Goal: Task Accomplishment & Management: Use online tool/utility

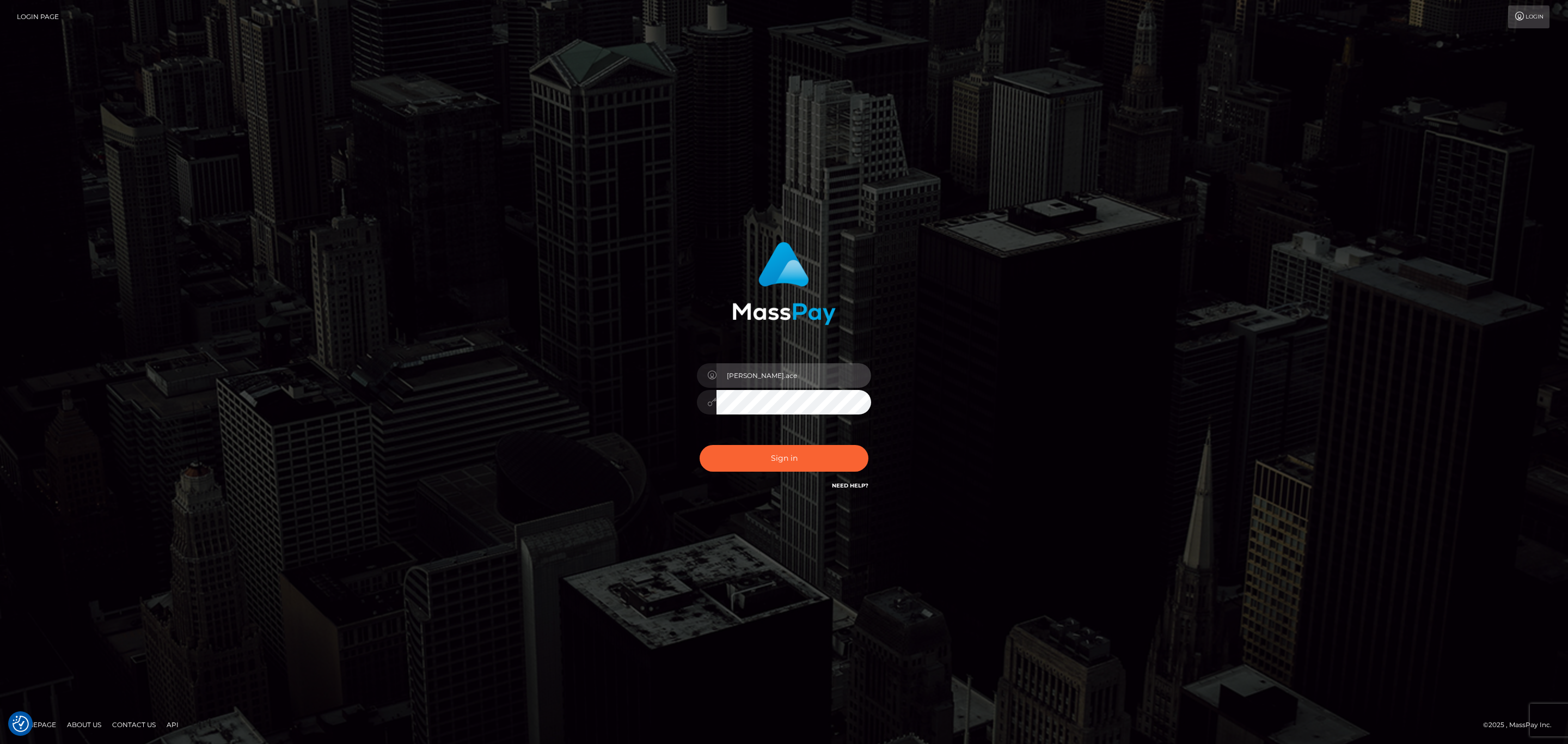
click at [779, 376] on input "sean.ace" at bounding box center [794, 376] width 155 height 24
type input "sean.megabonanza"
click at [809, 446] on button "Sign in" at bounding box center [783, 458] width 169 height 27
click at [809, 458] on div "Sign in Need Help?" at bounding box center [783, 463] width 191 height 49
click at [791, 370] on input "sean.ace" at bounding box center [794, 376] width 155 height 24
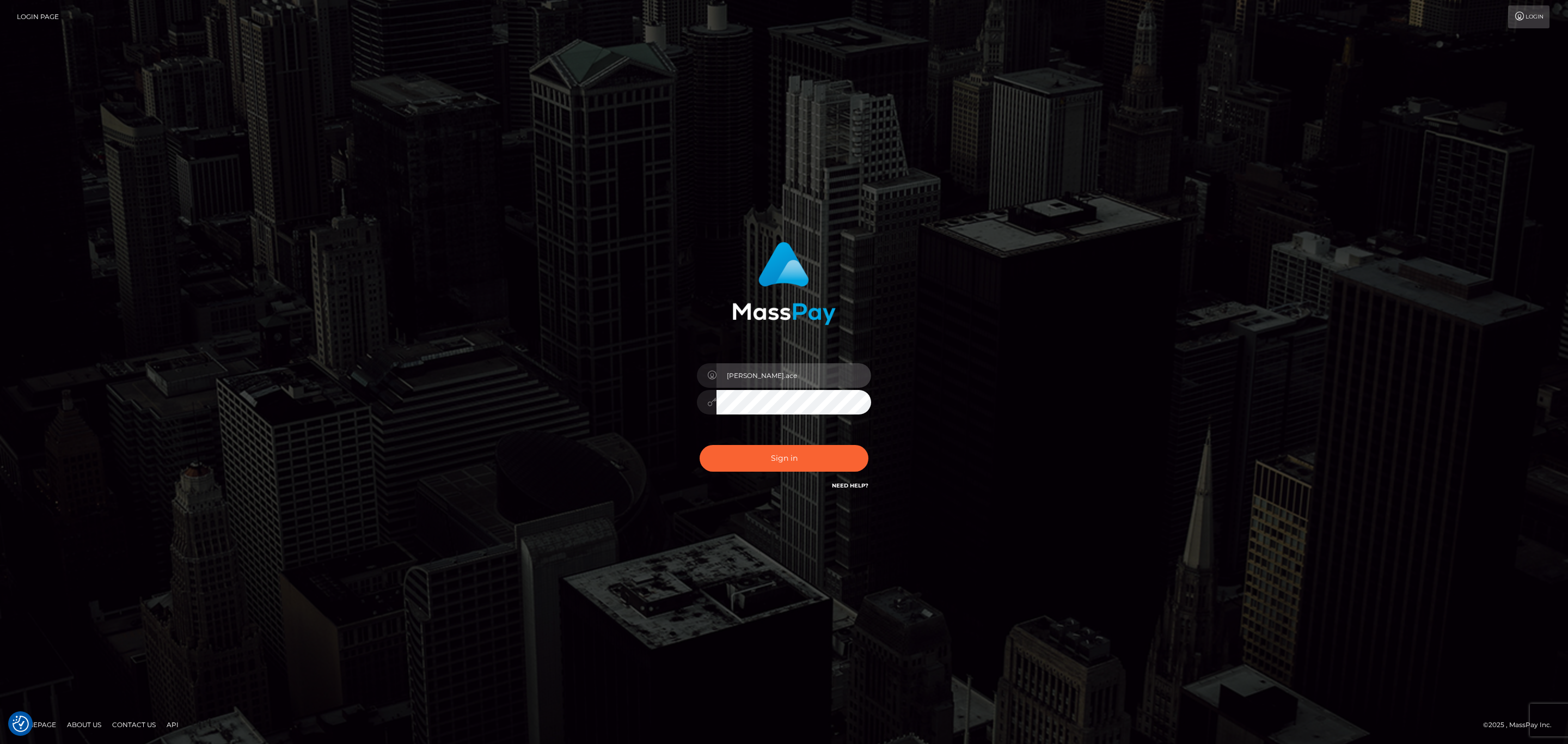
type input "sean.megabonanza"
click at [797, 458] on button "Sign in" at bounding box center [783, 458] width 169 height 27
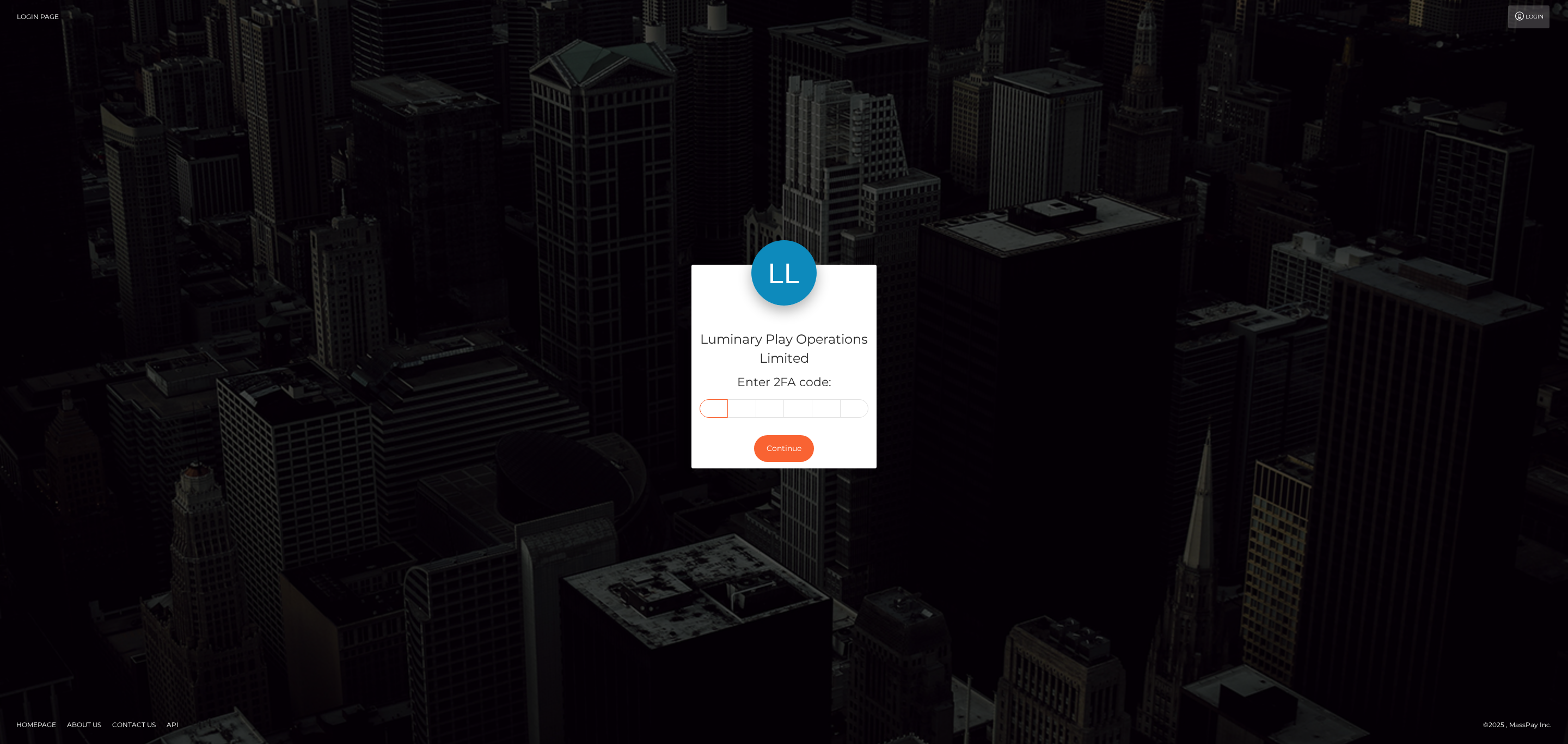
click at [714, 415] on input "text" at bounding box center [713, 409] width 29 height 18
paste input "5"
type input "5"
type input "8"
type input "1"
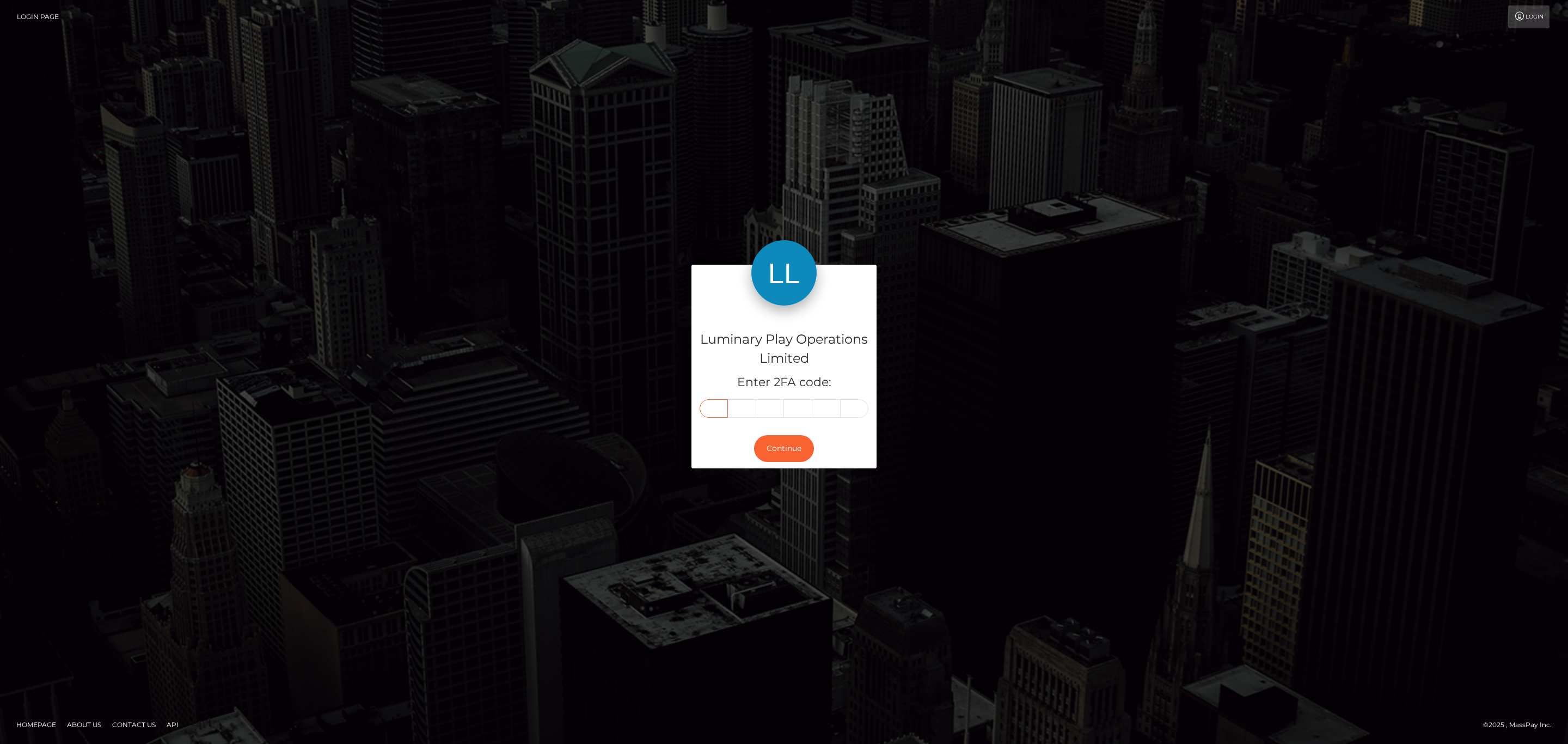
type input "9"
type input "7"
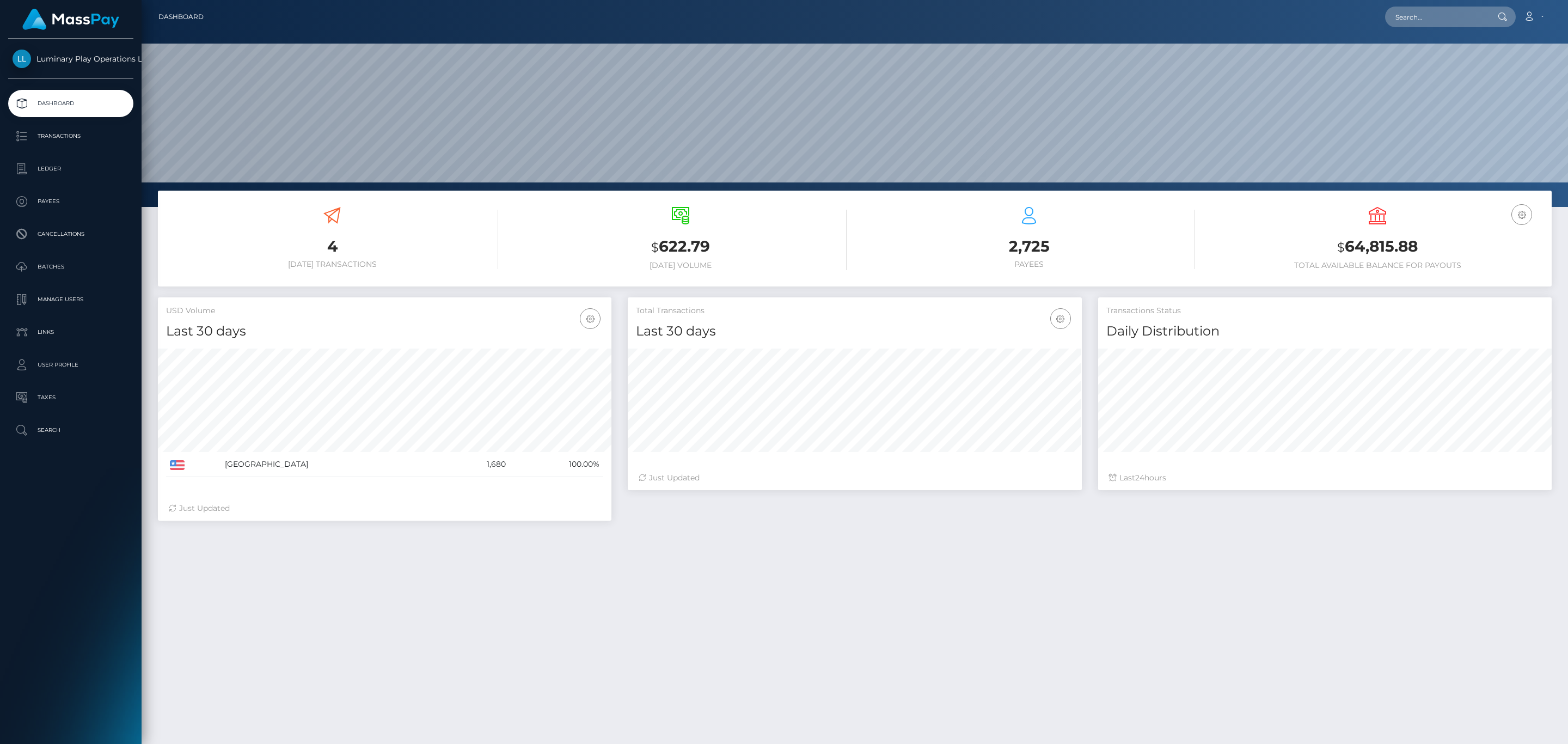
scroll to position [193, 453]
click at [1461, 16] on input "text" at bounding box center [1436, 17] width 102 height 21
paste input "d936cd98-4fd6-4216-95ab-d82a51aa4e3b"
type input "d936cd98-4fd6-4216-95ab-d82a51aa4e3b"
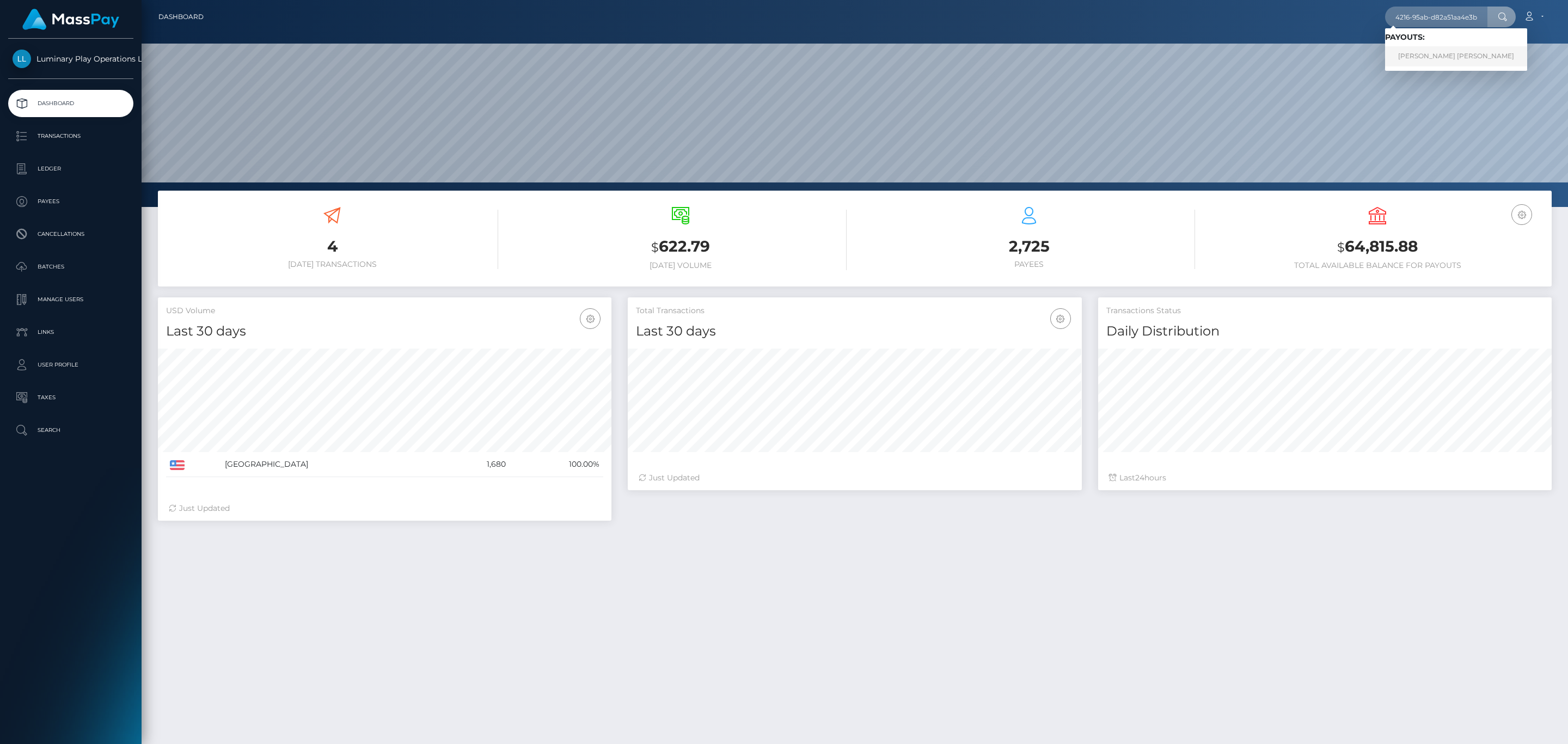
scroll to position [0, 0]
click at [1452, 51] on link "MONICA GYWEN NORTON" at bounding box center [1455, 56] width 142 height 20
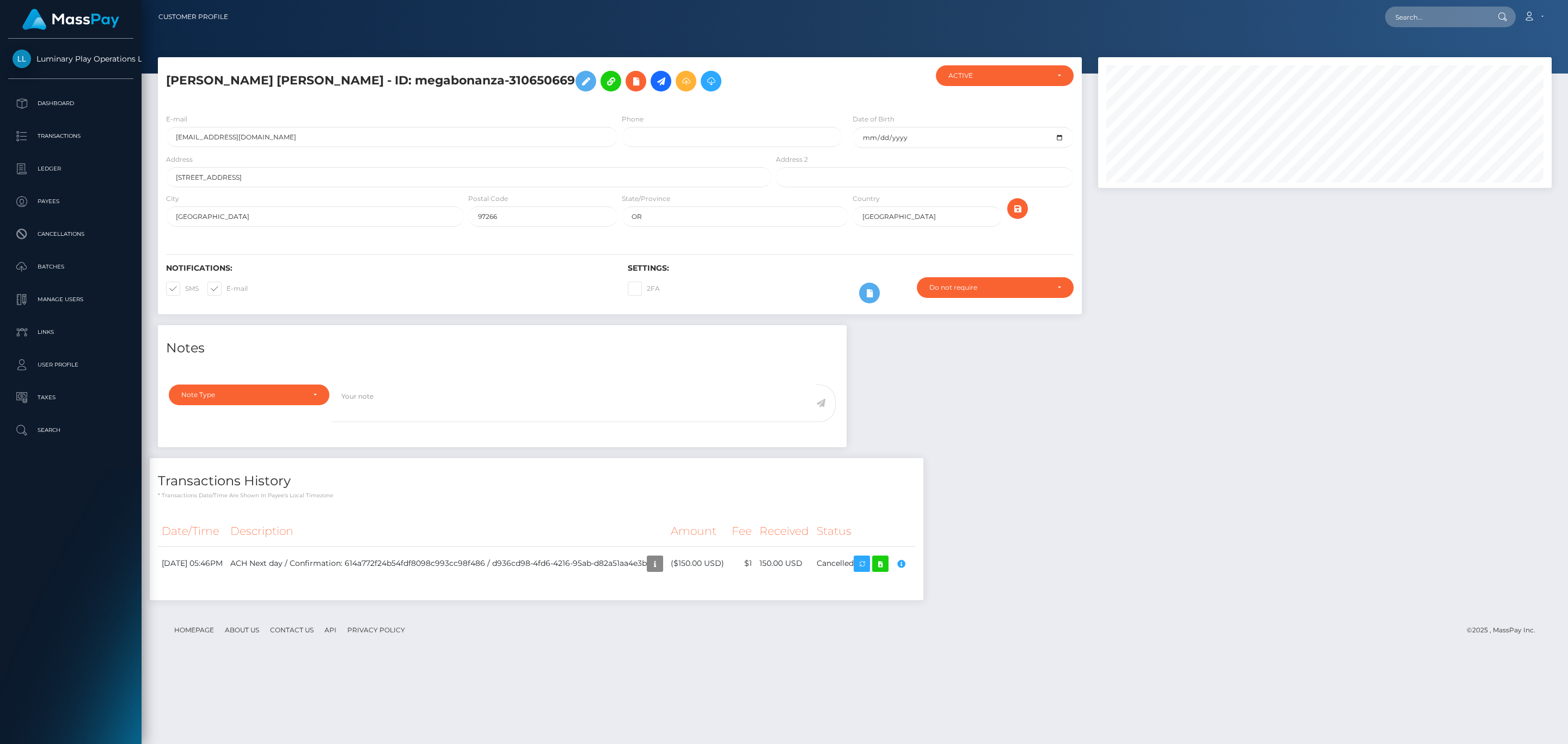
click at [1153, 326] on div "Notes Note Type Compliance Clear Compliance General Note Type" at bounding box center [855, 468] width 1410 height 286
click at [908, 565] on icon "button" at bounding box center [901, 564] width 13 height 13
click at [662, 570] on icon "button" at bounding box center [654, 564] width 13 height 13
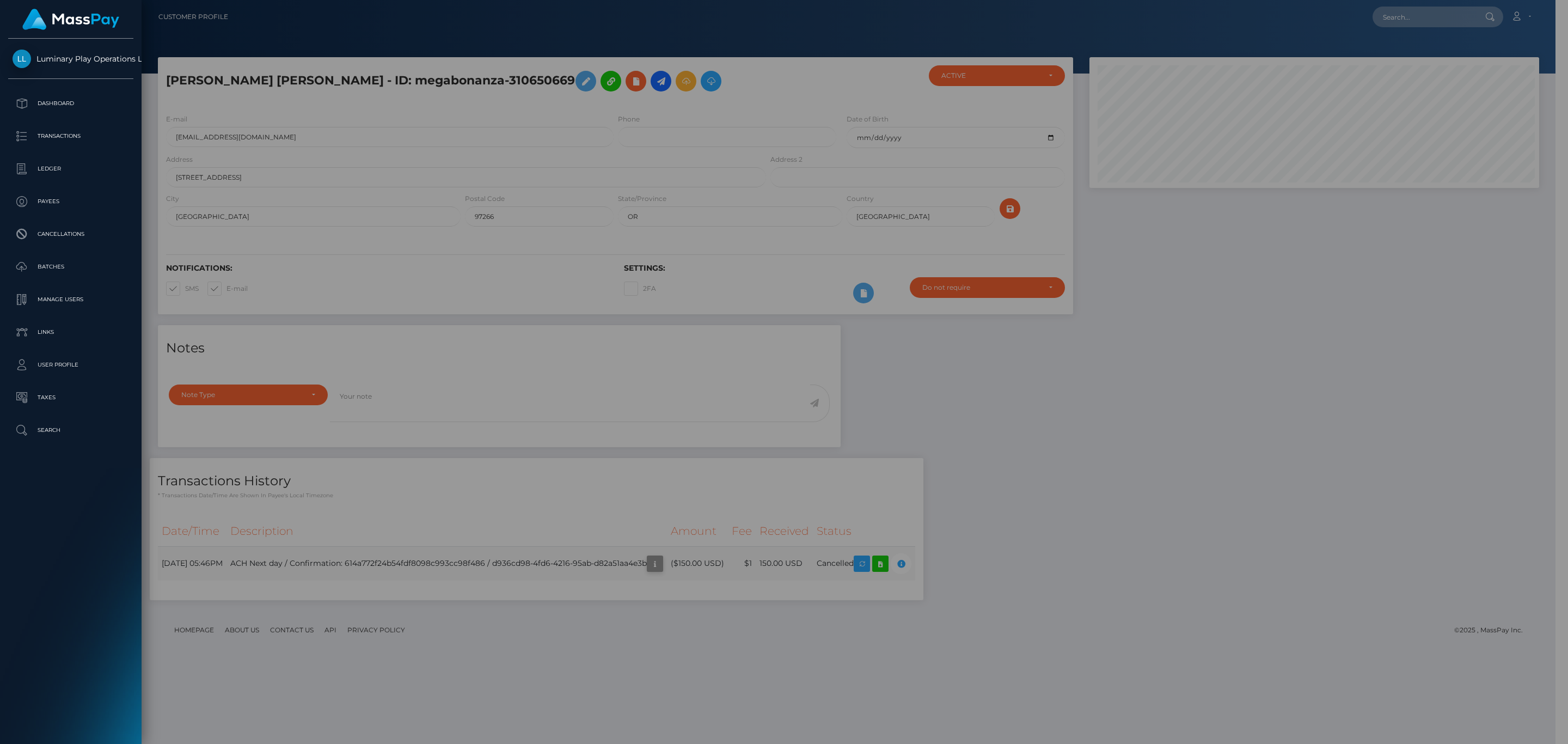
scroll to position [544441, 543996]
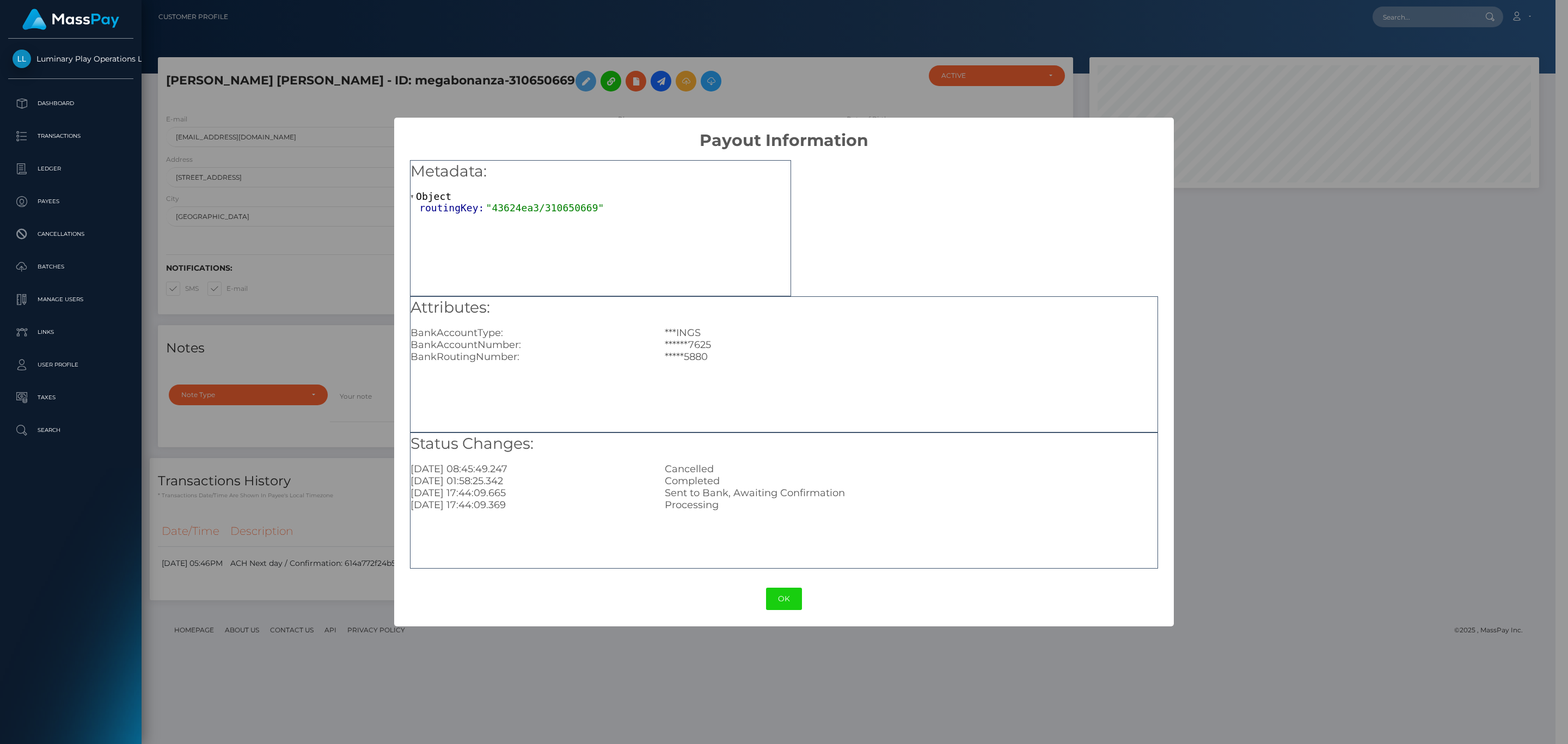
click at [778, 585] on div "OK No Cancel" at bounding box center [784, 598] width 779 height 33
click at [776, 592] on button "OK" at bounding box center [783, 598] width 36 height 23
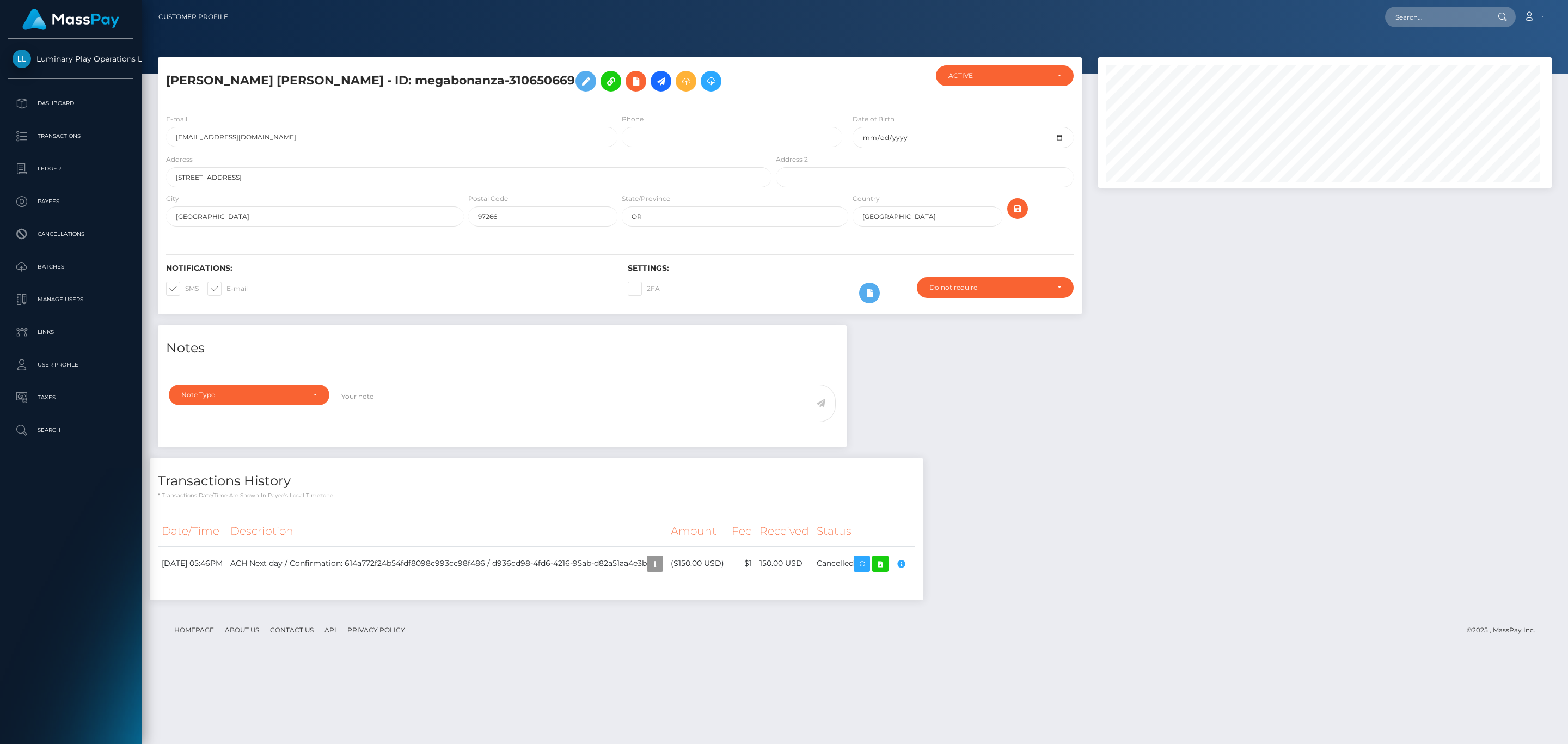
scroll to position [131, 453]
click at [526, 566] on td "ACH Next day / Confirmation: 614a772f24b54fdf8098c993cc98f486 / d936cd98-4fd6-4…" at bounding box center [447, 563] width 441 height 34
click at [492, 79] on h5 "MONICA GYWEN NORTON - ID: megabonanza-310650669" at bounding box center [466, 81] width 600 height 32
copy h5 "310650669"
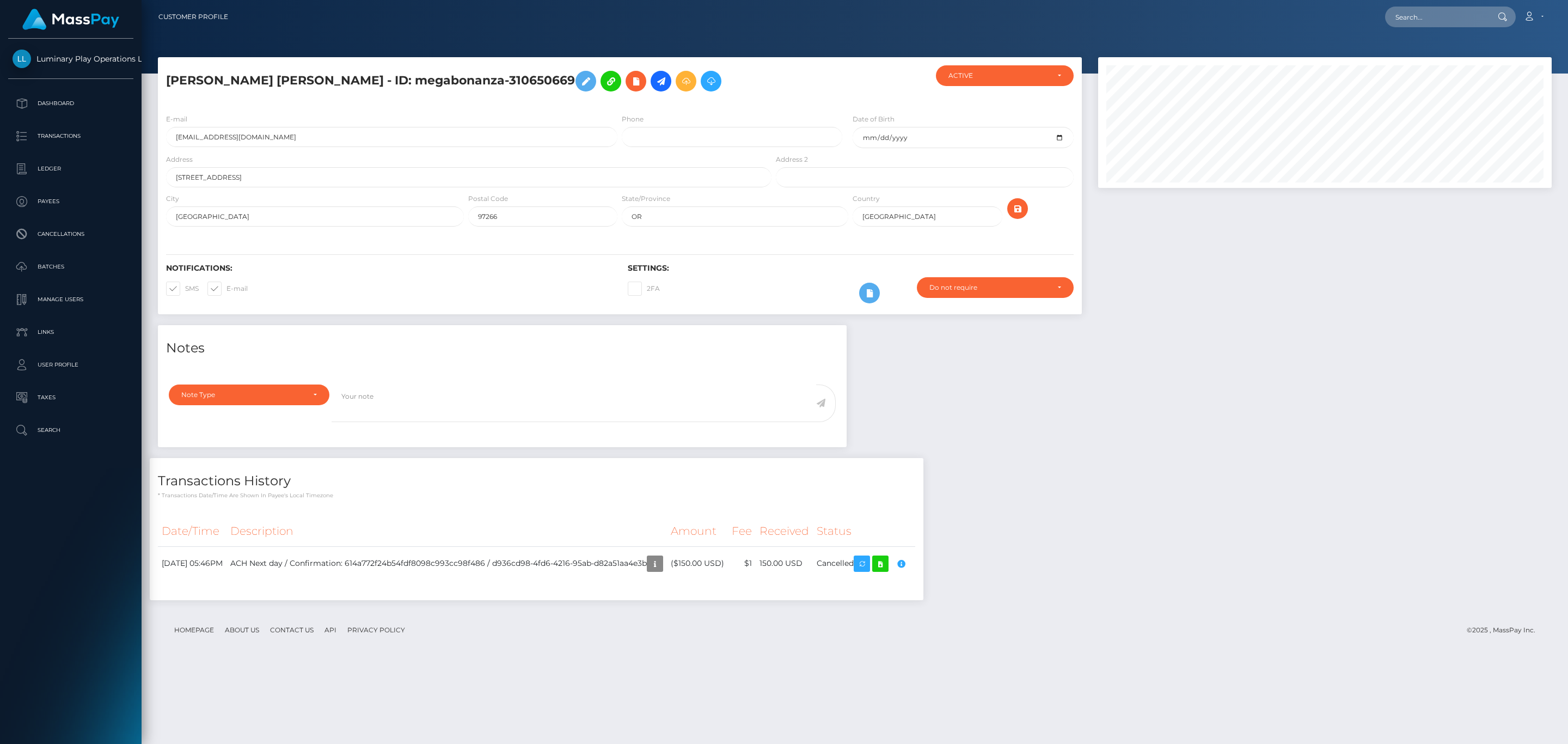
click at [481, 79] on h5 "MONICA GYWEN NORTON - ID: megabonanza-310650669" at bounding box center [466, 81] width 600 height 32
copy h5 "310650669"
click at [62, 261] on p "Batches" at bounding box center [71, 267] width 116 height 16
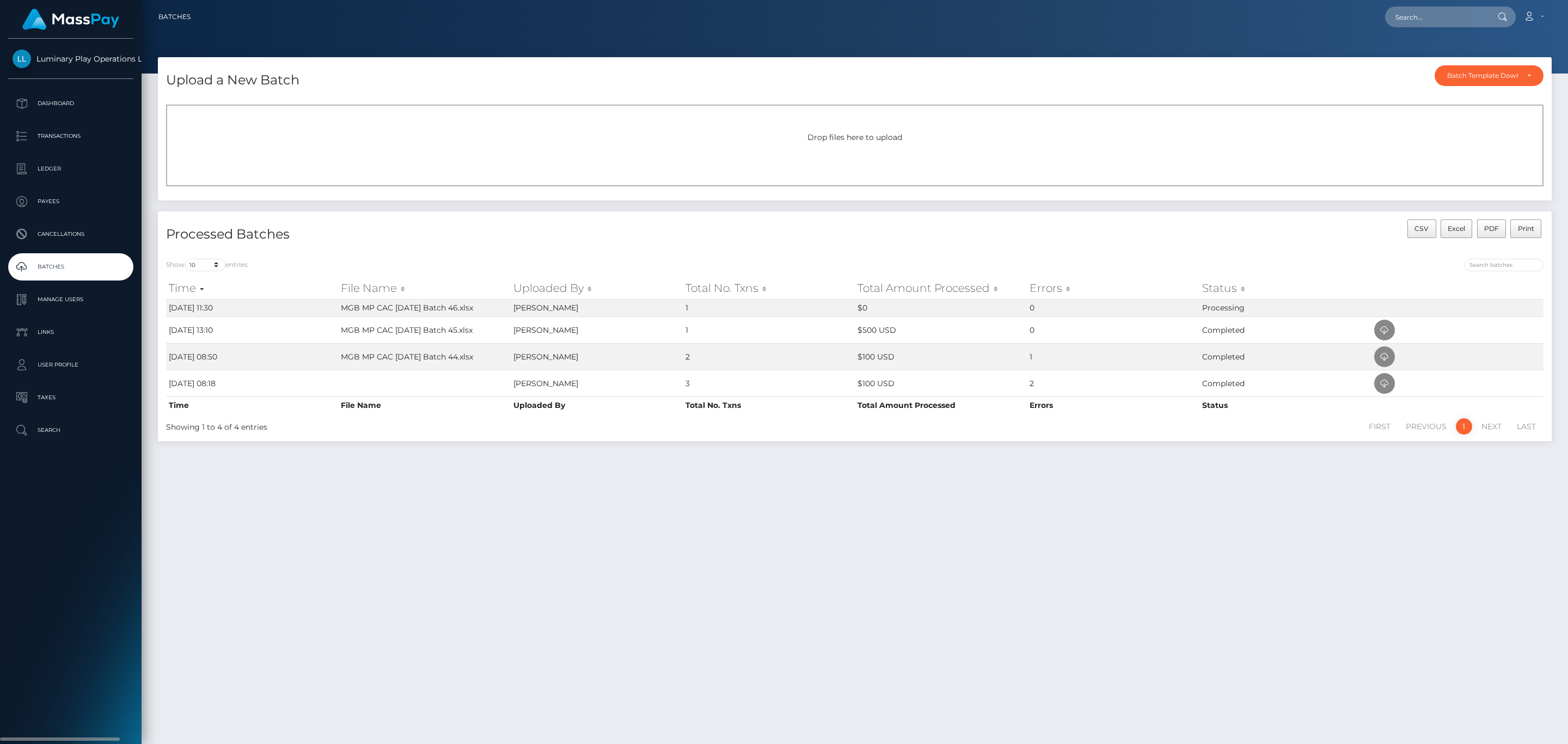
click at [101, 264] on p "Batches" at bounding box center [71, 267] width 116 height 16
click at [75, 273] on p "Batches" at bounding box center [71, 267] width 116 height 16
click at [105, 266] on p "Batches" at bounding box center [71, 267] width 116 height 16
